Goal: Information Seeking & Learning: Learn about a topic

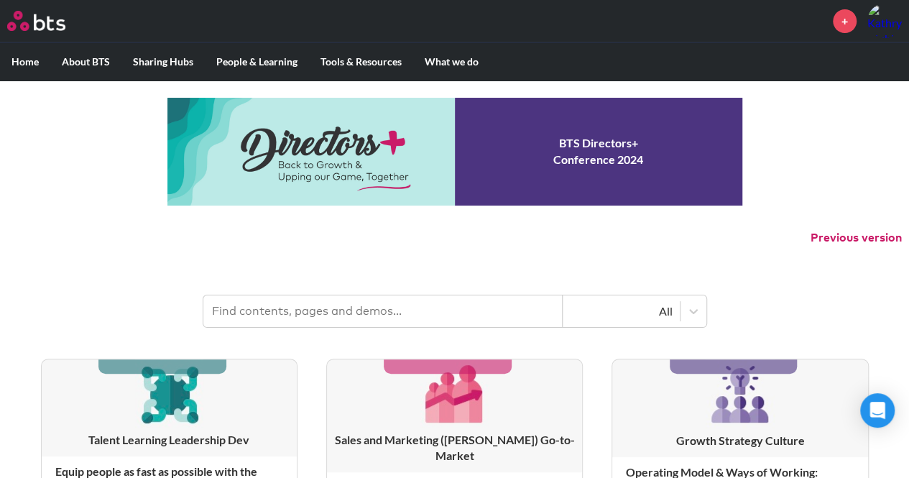
click at [412, 324] on input "text" at bounding box center [382, 311] width 359 height 32
type input "Future Relevant Organization"
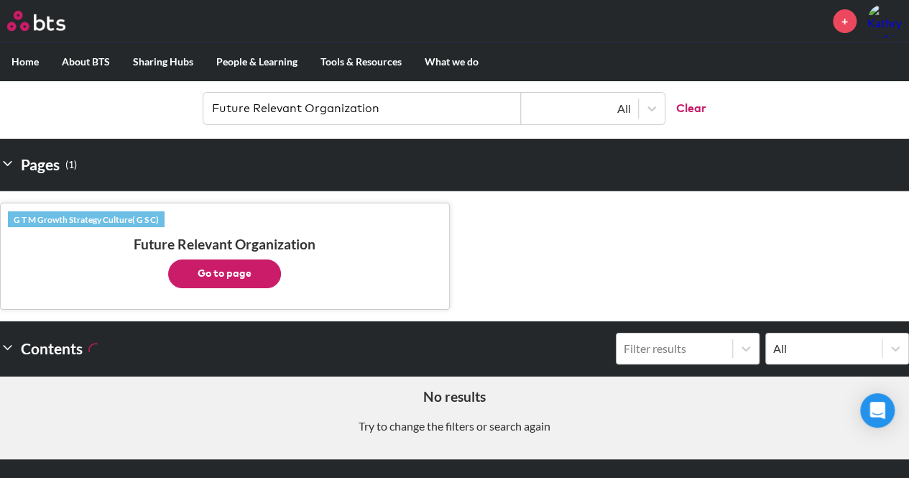
scroll to position [214, 0]
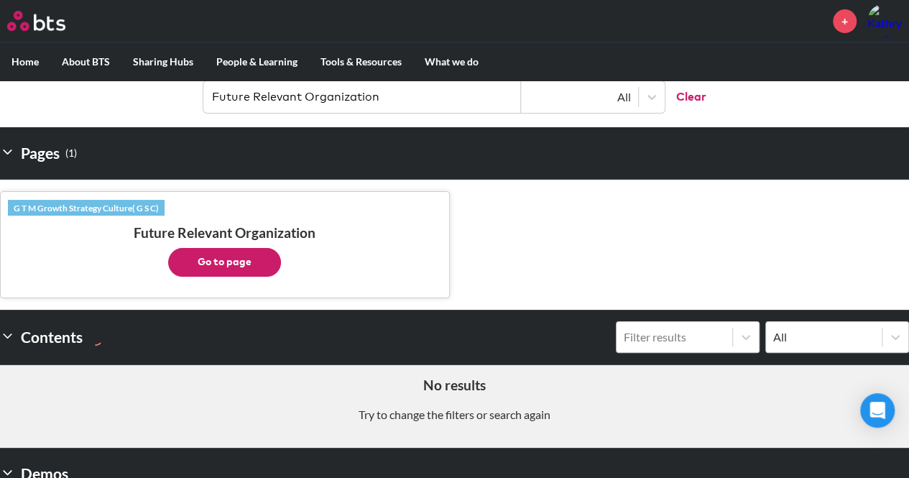
click at [218, 259] on button "Go to page" at bounding box center [224, 262] width 113 height 29
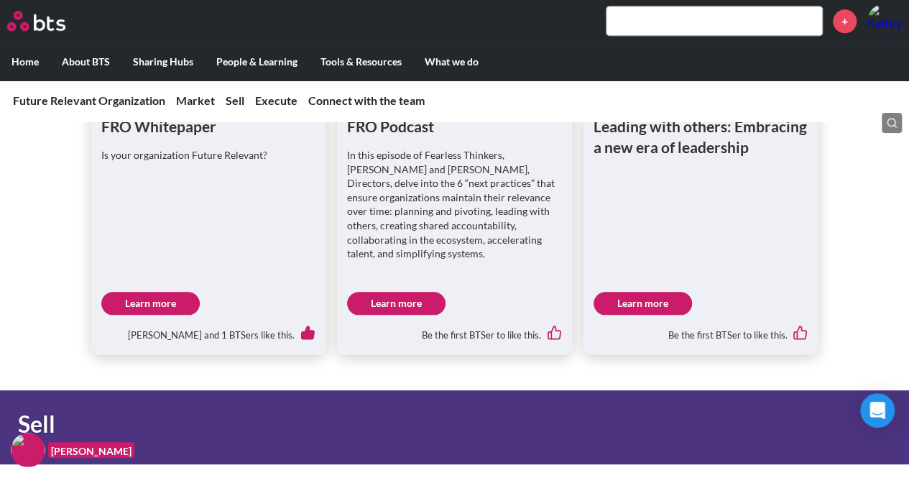
scroll to position [667, 0]
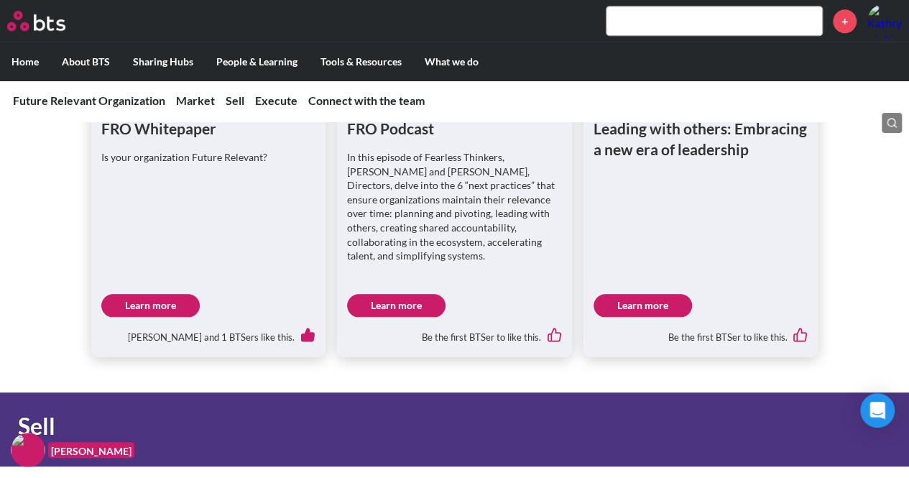
click at [147, 307] on link "Learn more" at bounding box center [150, 305] width 98 height 23
